Goal: Find contact information: Find contact information

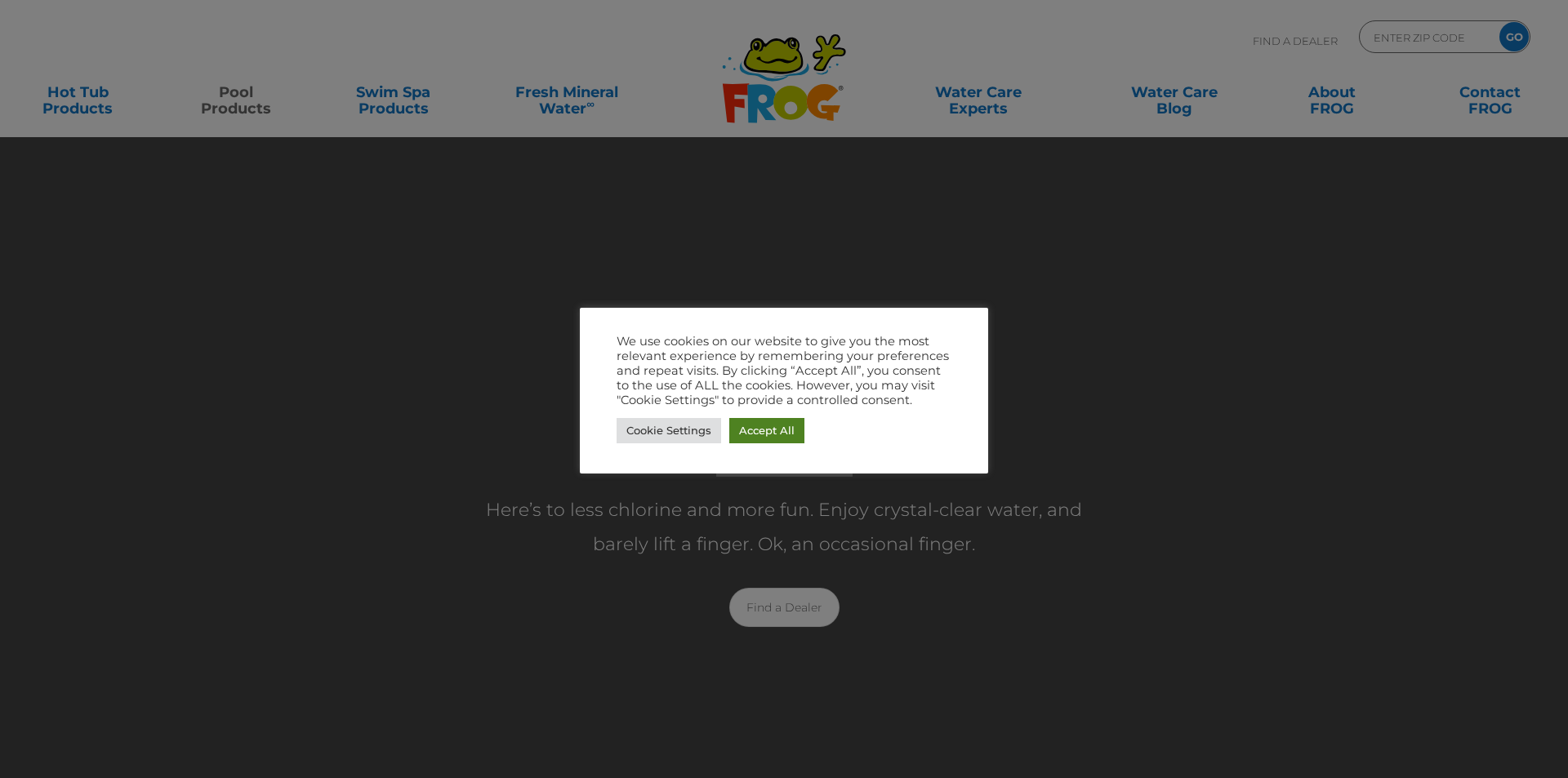
click at [777, 427] on link "Accept All" at bounding box center [767, 430] width 75 height 25
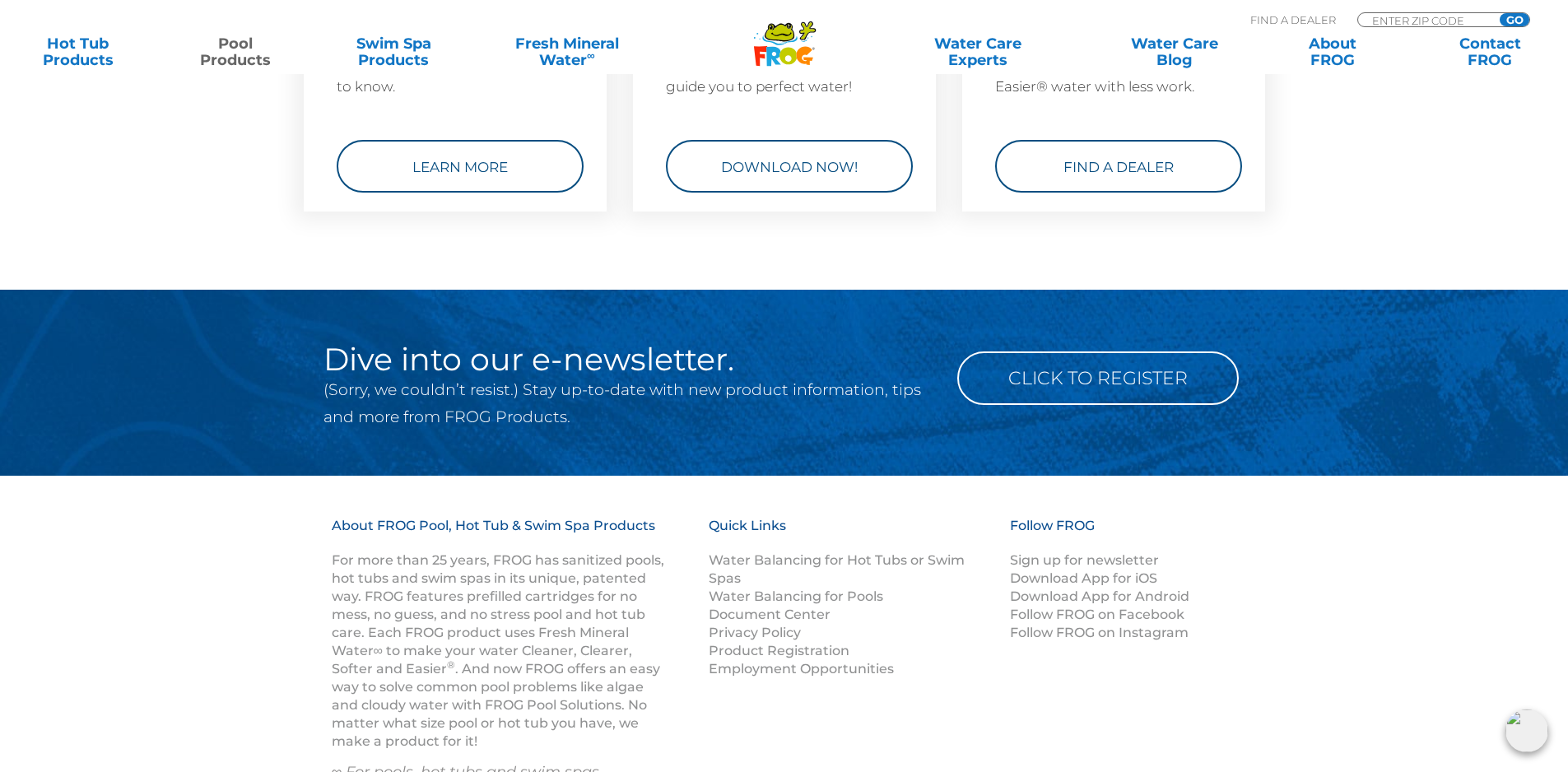
scroll to position [6596, 0]
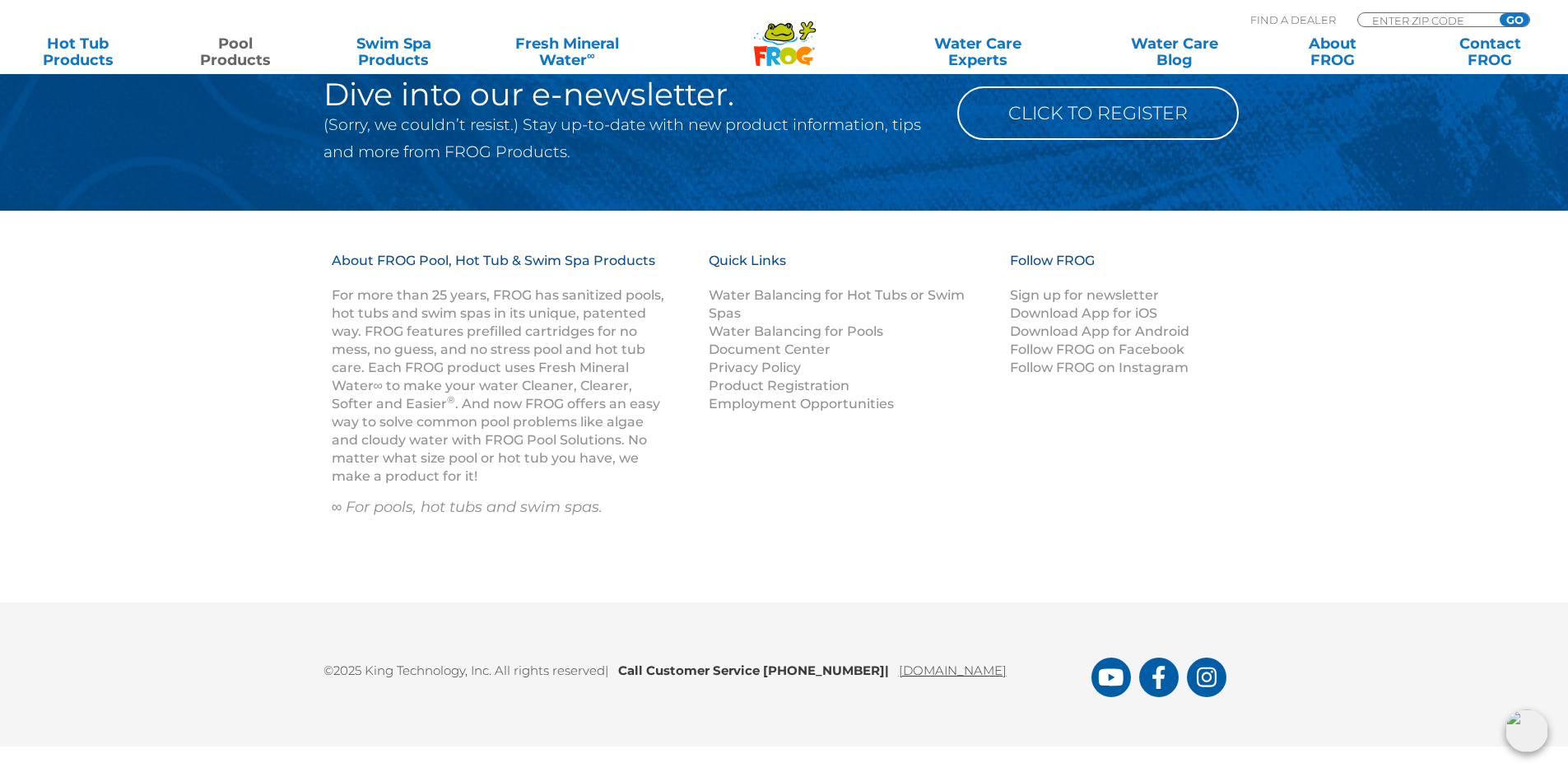
click at [973, 673] on link "[DOMAIN_NAME]" at bounding box center [953, 670] width 108 height 15
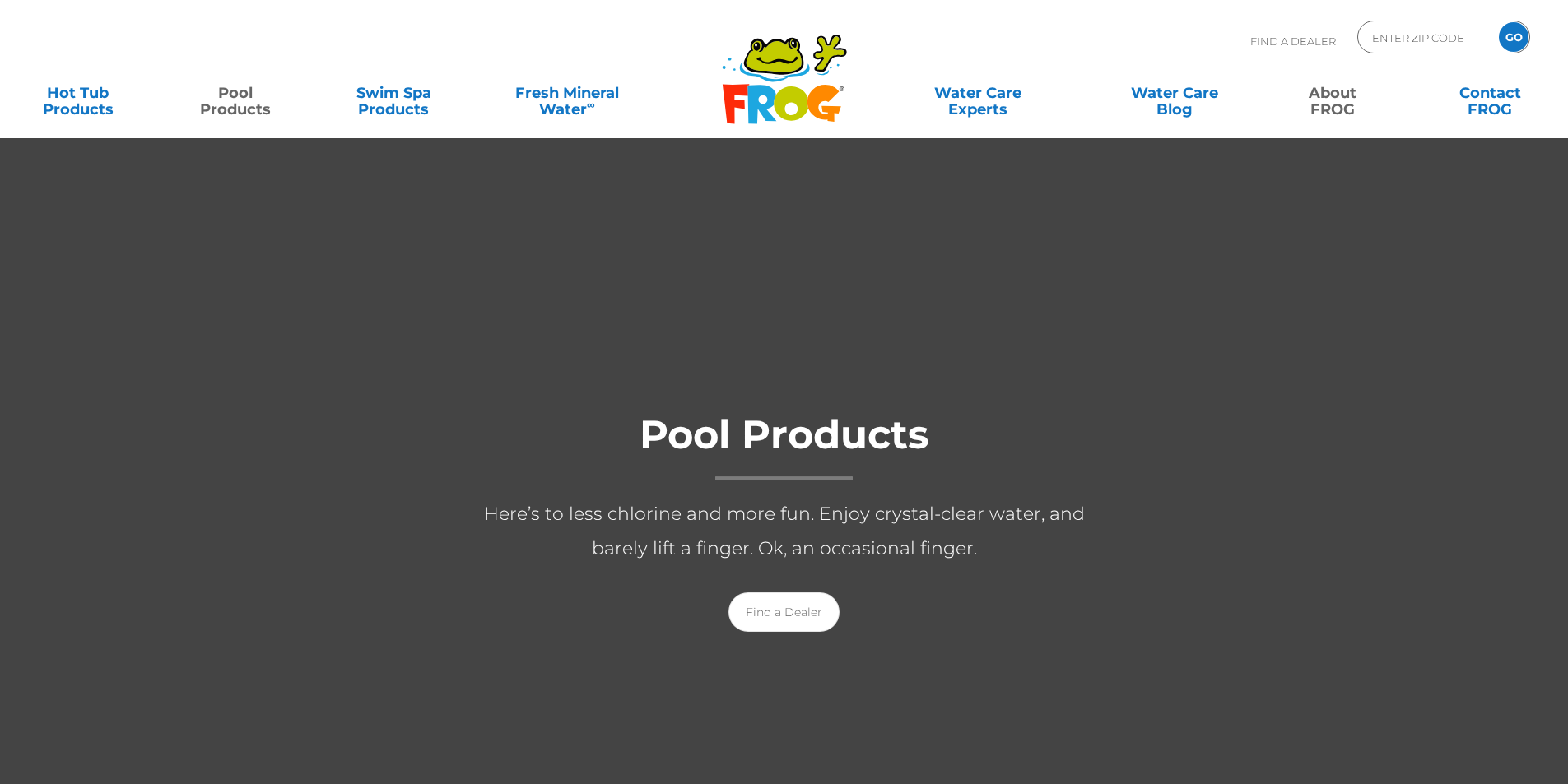
scroll to position [5133, 0]
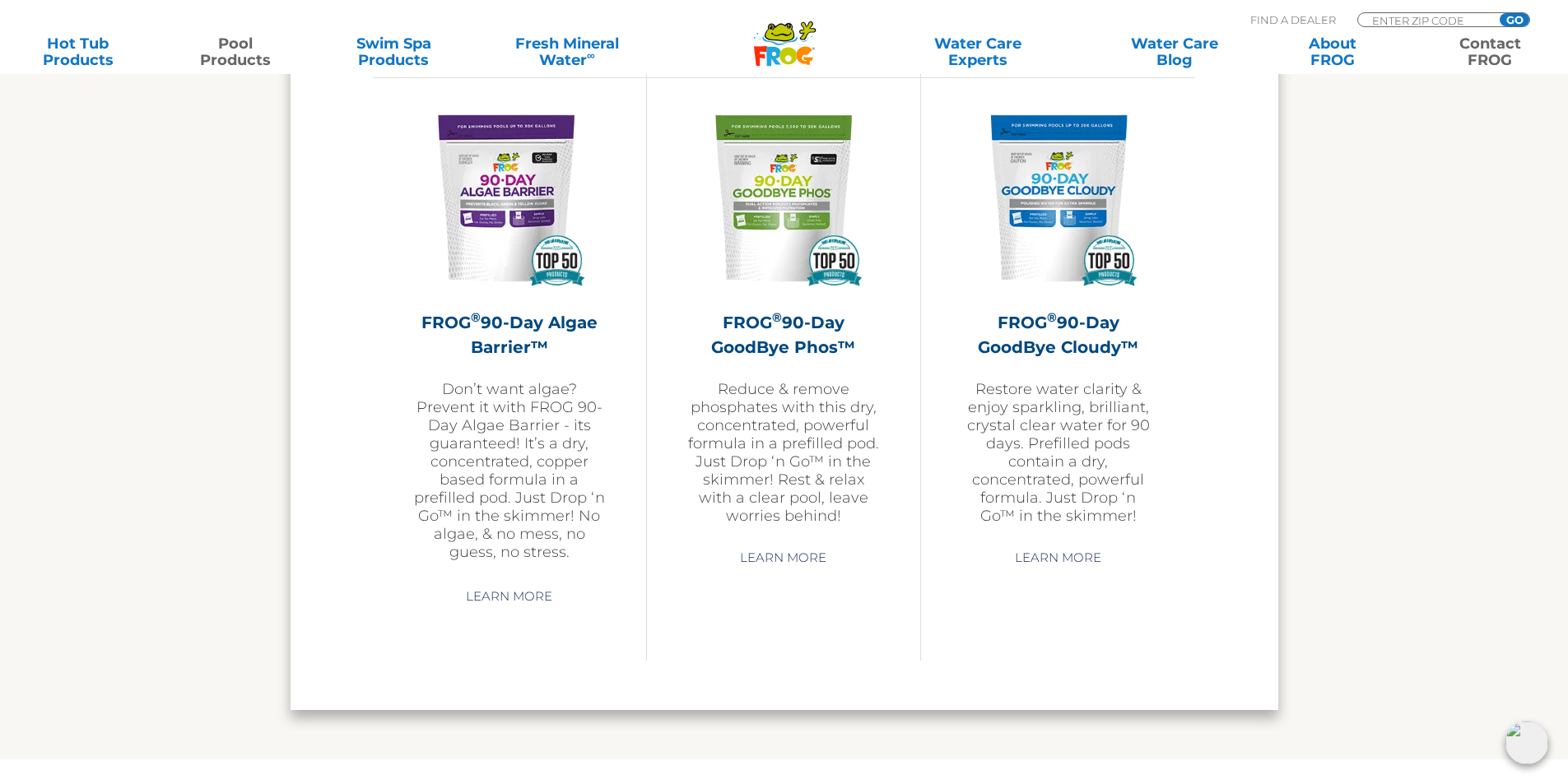
click at [1485, 51] on link "Contact FROG" at bounding box center [1490, 51] width 122 height 33
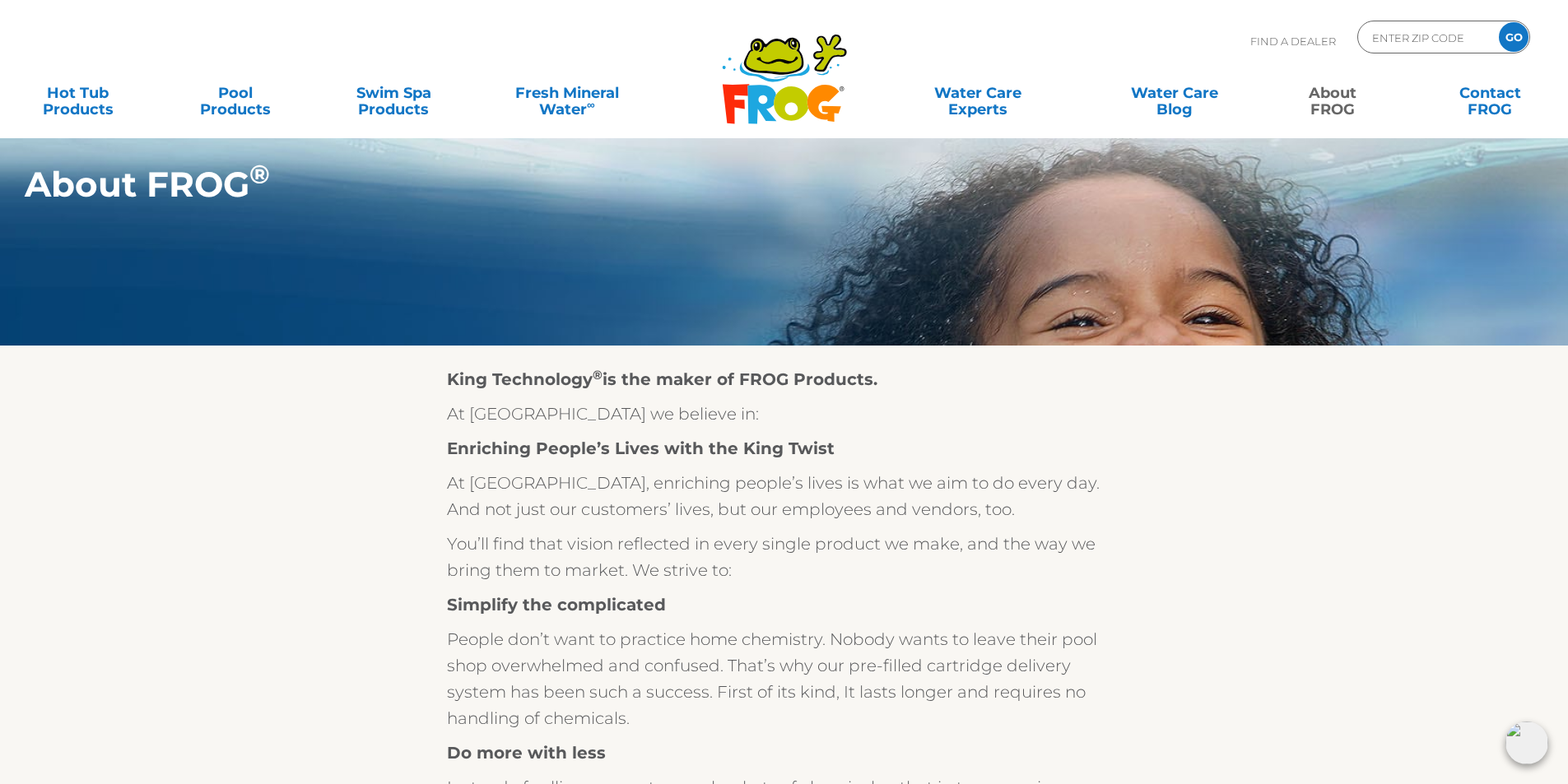
drag, startPoint x: 982, startPoint y: 128, endPoint x: 920, endPoint y: 165, distance: 72.2
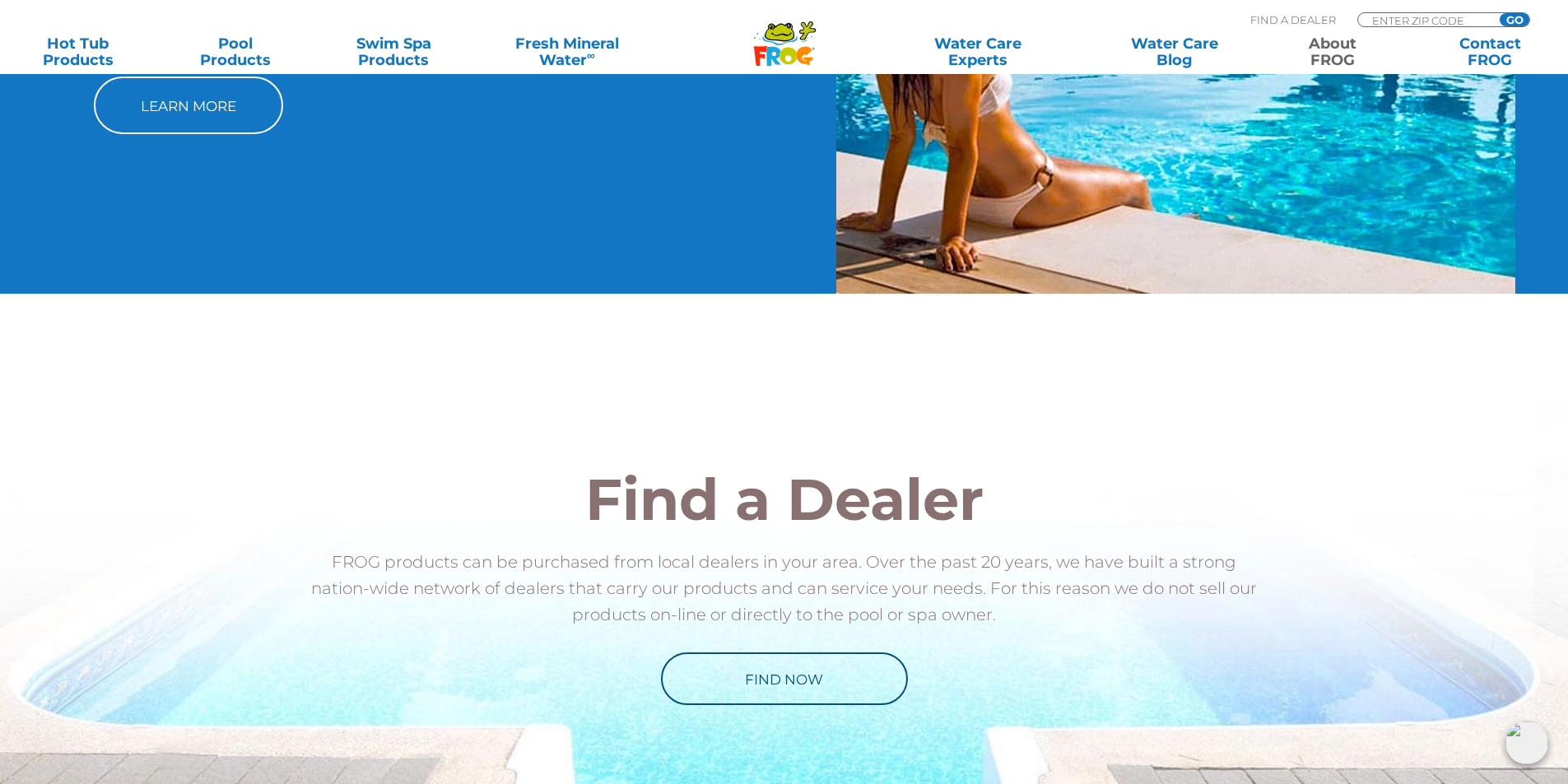
click at [782, 592] on p "FROG products can be purchased from local dealers in your area. Over the past 2…" at bounding box center [784, 588] width 963 height 79
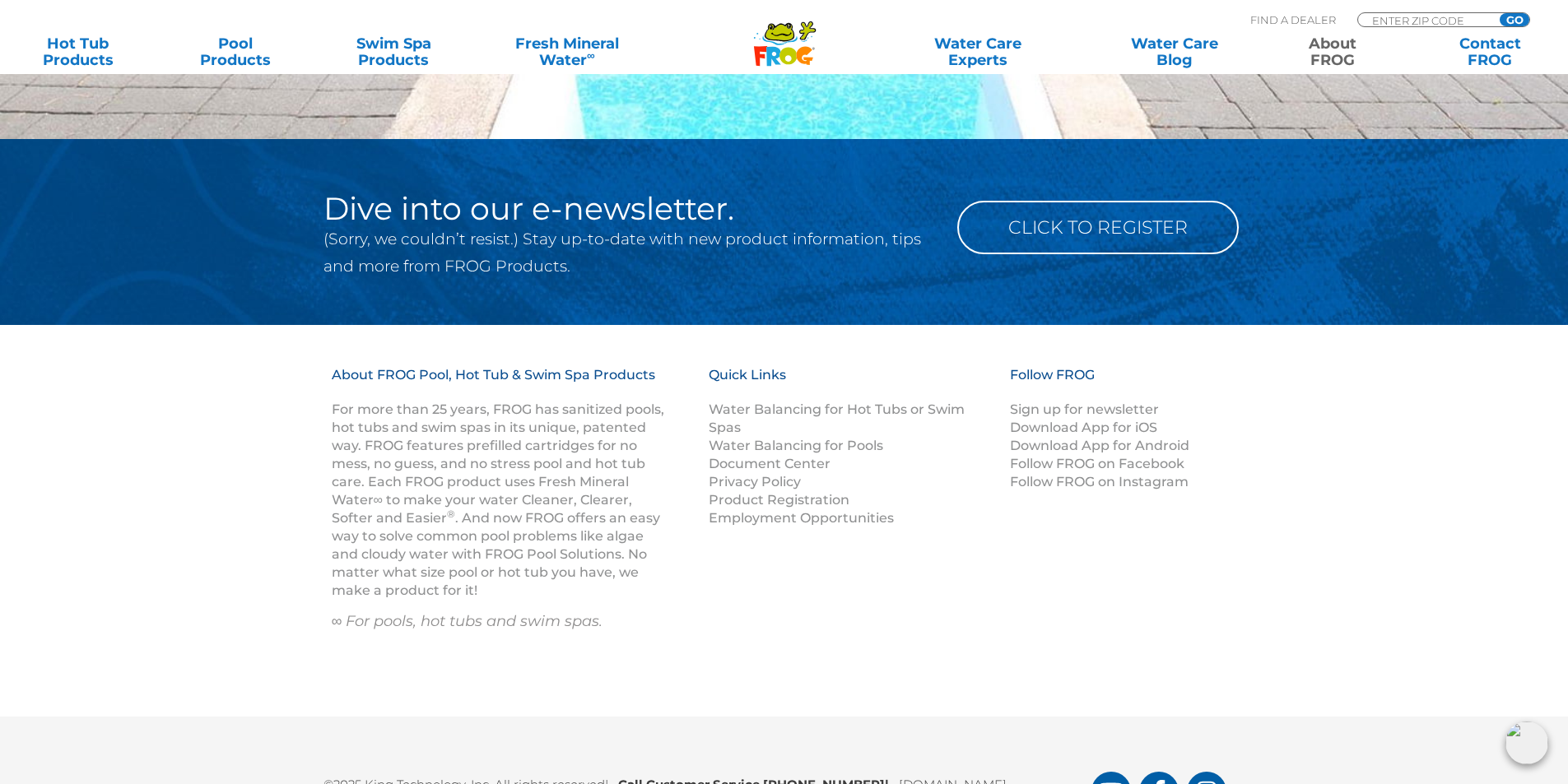
scroll to position [2956, 0]
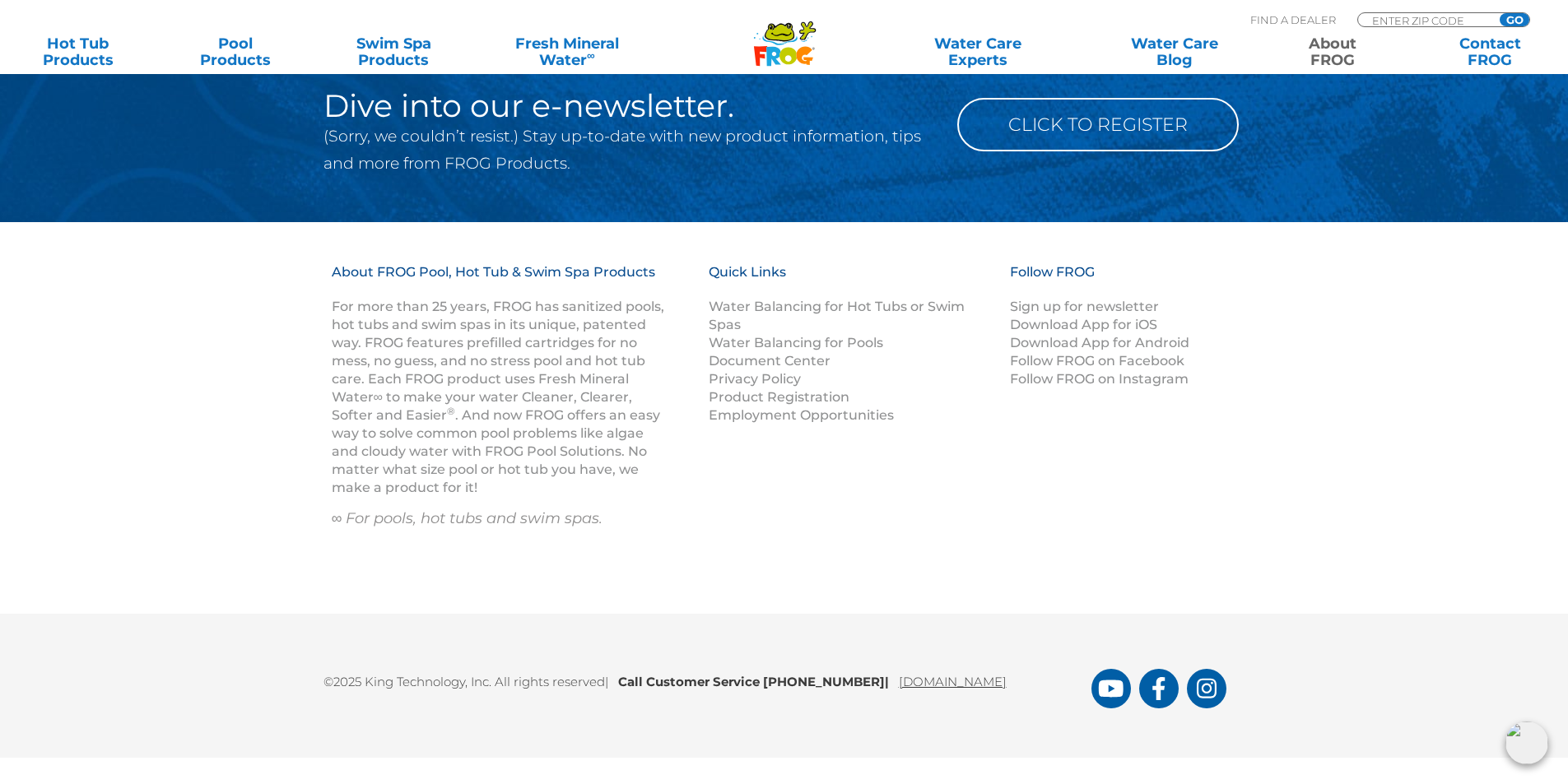
click at [1007, 677] on link "[DOMAIN_NAME]" at bounding box center [953, 681] width 108 height 15
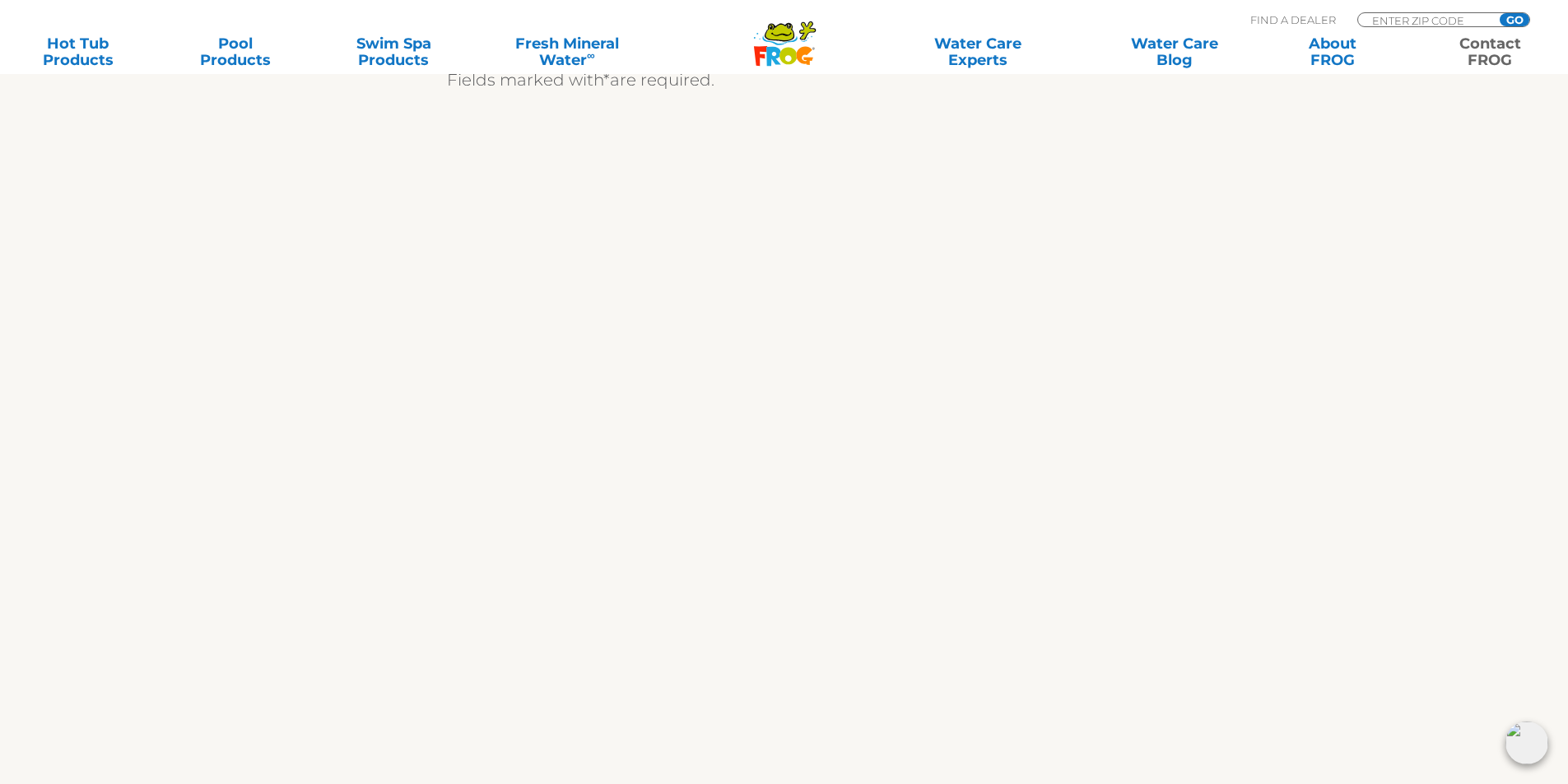
scroll to position [658, 0]
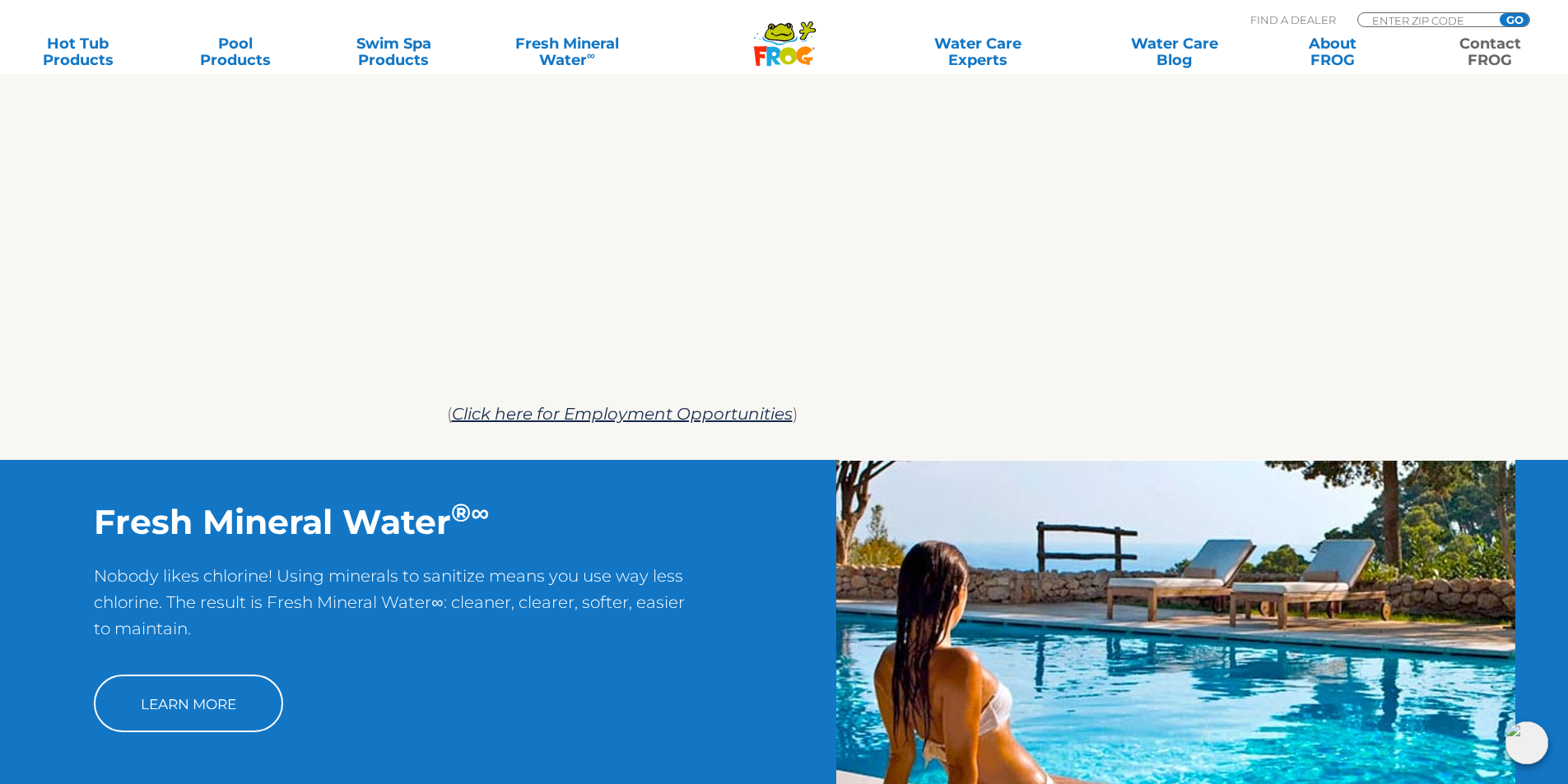
click at [1324, 135] on section "We are always ready to help! We appreciate your comments and are happy to help …" at bounding box center [784, 73] width 1568 height 772
